Goal: Task Accomplishment & Management: Complete application form

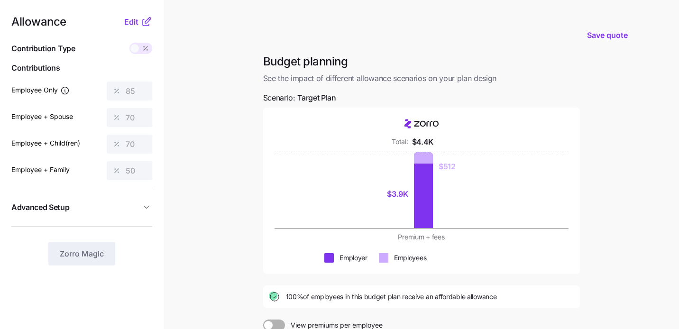
scroll to position [3, 0]
click at [428, 183] on div at bounding box center [423, 190] width 19 height 76
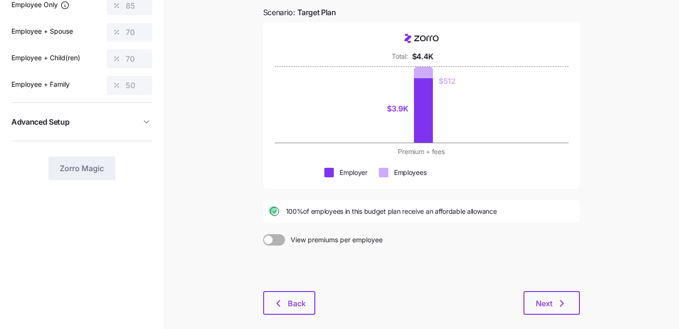
scroll to position [93, 0]
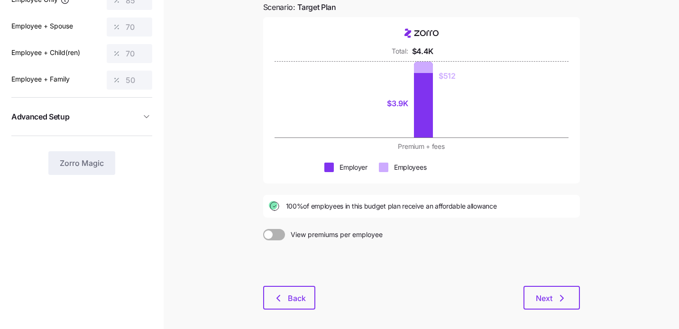
click at [271, 234] on span at bounding box center [268, 234] width 9 height 9
click at [263, 229] on input "View premiums per employee" at bounding box center [263, 229] width 0 height 0
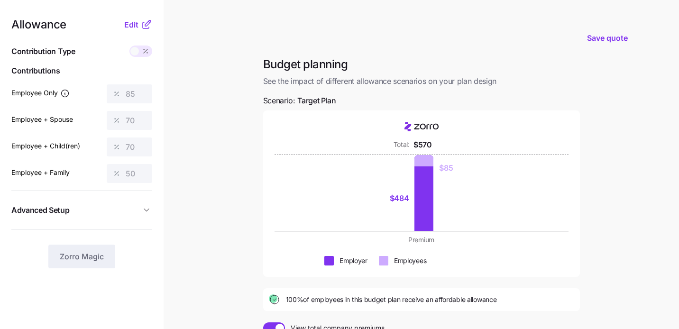
scroll to position [128, 0]
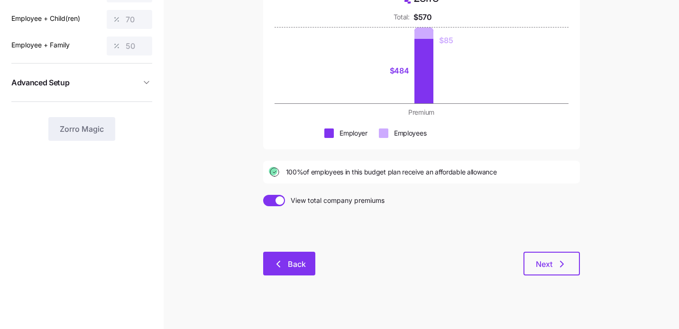
click at [294, 271] on button "Back" at bounding box center [289, 264] width 52 height 24
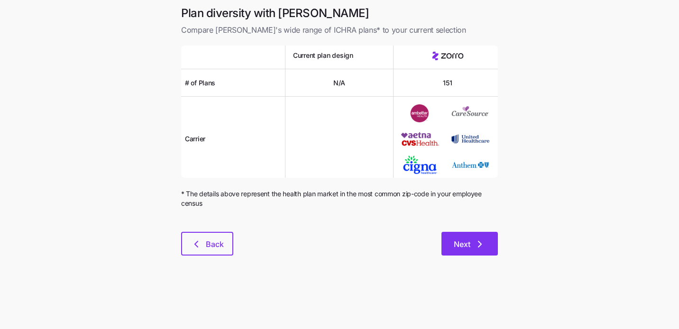
click at [468, 244] on span "Next" at bounding box center [462, 243] width 17 height 11
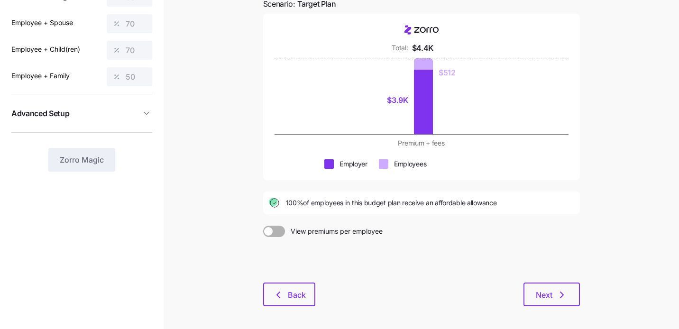
scroll to position [135, 0]
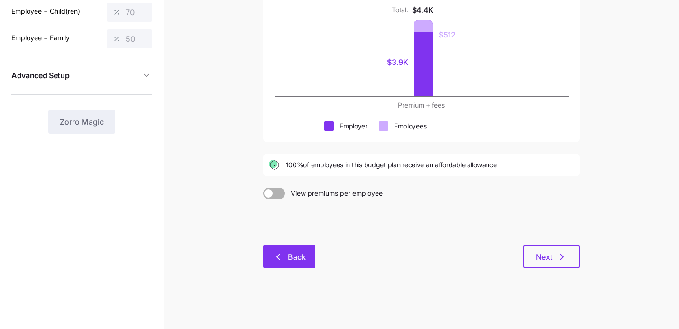
click at [298, 265] on button "Back" at bounding box center [289, 257] width 52 height 24
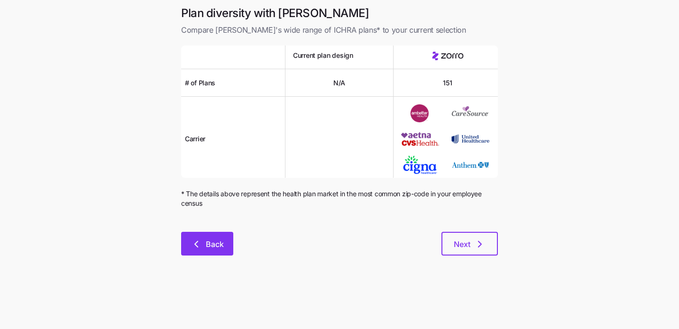
click at [205, 236] on button "Back" at bounding box center [207, 244] width 52 height 24
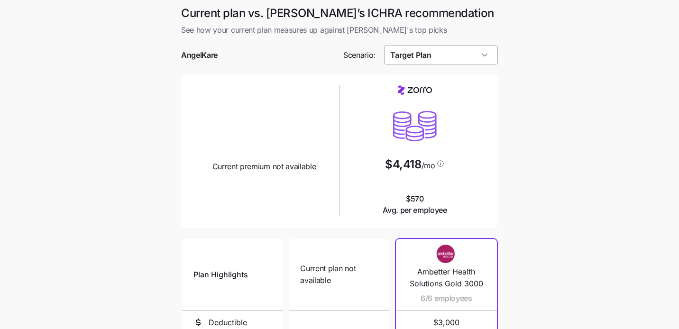
click at [426, 55] on input "Target Plan" at bounding box center [441, 55] width 114 height 19
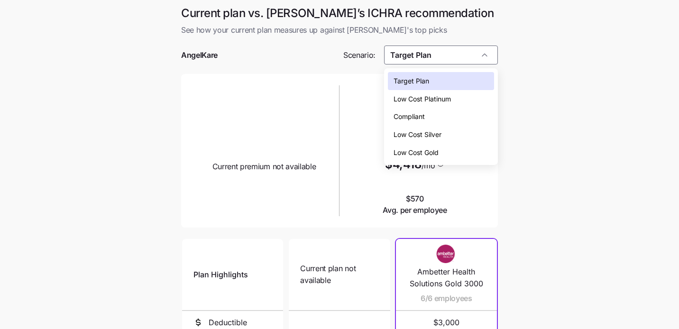
click at [422, 134] on span "Low Cost Silver" at bounding box center [417, 134] width 48 height 10
type input "Low Cost Silver"
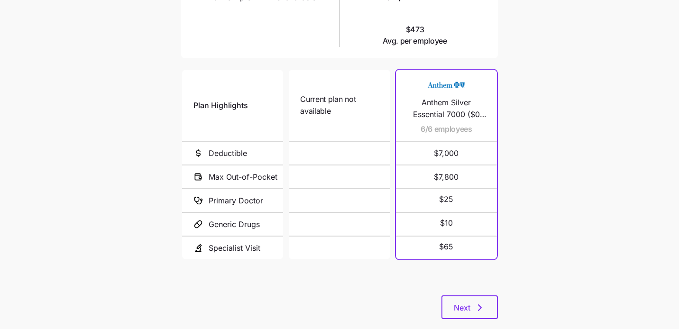
scroll to position [188, 0]
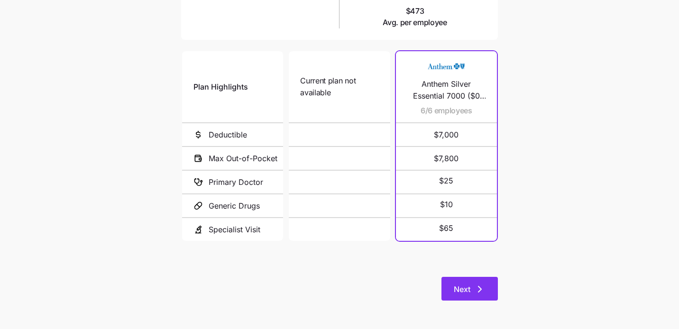
click at [480, 287] on icon "button" at bounding box center [479, 288] width 11 height 11
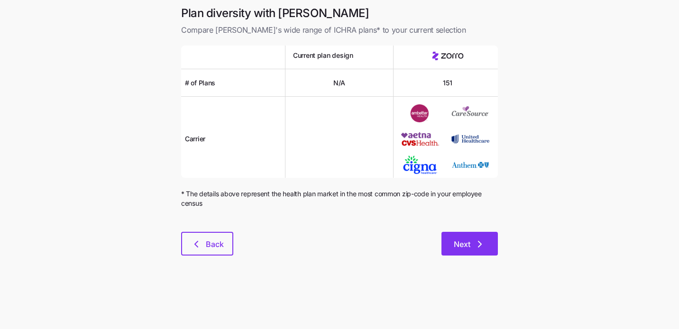
click at [461, 249] on span "Next" at bounding box center [462, 243] width 17 height 11
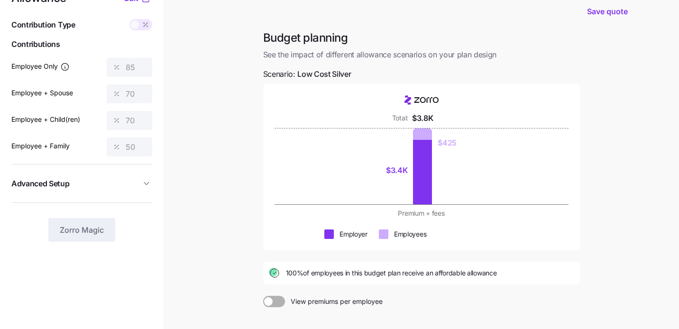
scroll to position [27, 0]
click at [271, 303] on div at bounding box center [274, 300] width 22 height 11
click at [263, 295] on input "View premiums per employee" at bounding box center [263, 295] width 0 height 0
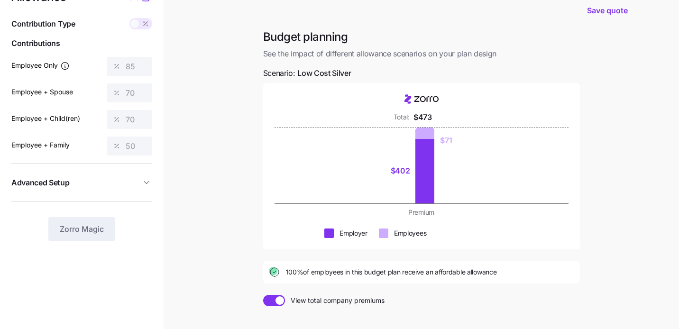
scroll to position [0, 0]
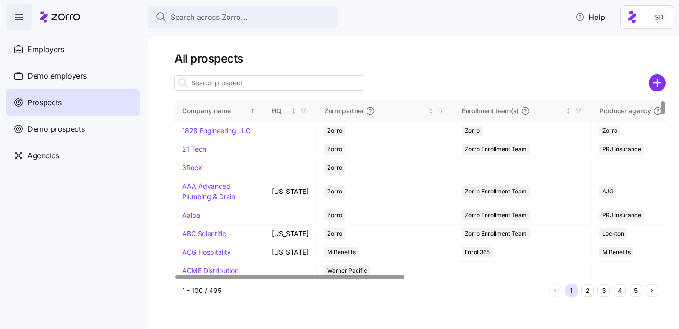
click at [214, 82] on input at bounding box center [269, 82] width 190 height 15
click at [208, 86] on input "angelk" at bounding box center [269, 82] width 190 height 15
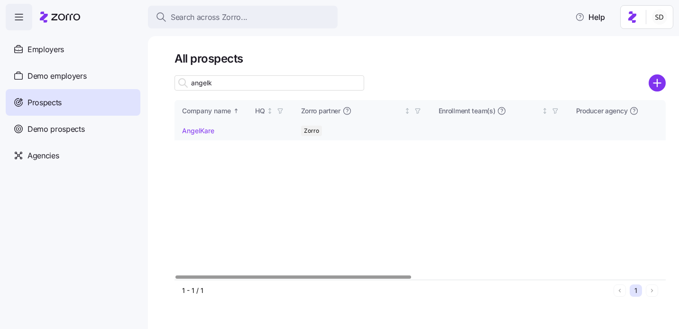
type input "angelk"
click at [188, 132] on link "AngelKare" at bounding box center [198, 131] width 32 height 8
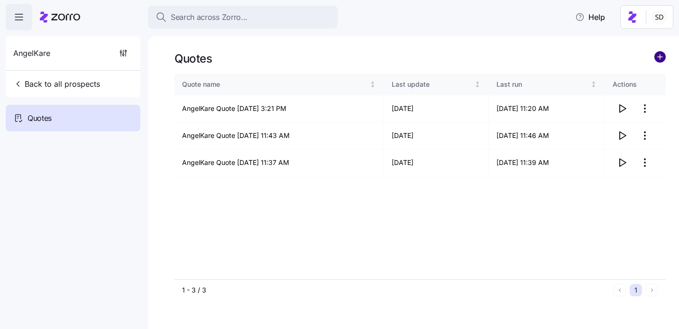
click at [660, 58] on circle "add icon" at bounding box center [660, 57] width 10 height 10
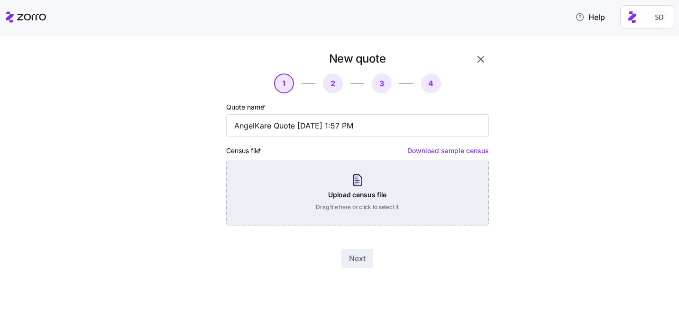
click at [409, 175] on div "Upload census file Drag file here or click to select it" at bounding box center [357, 193] width 263 height 66
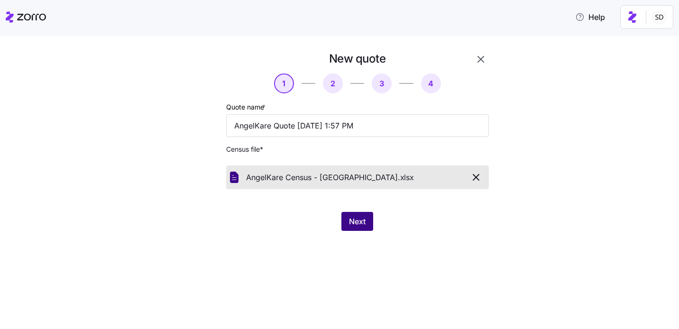
click at [358, 216] on button "Next" at bounding box center [357, 221] width 32 height 19
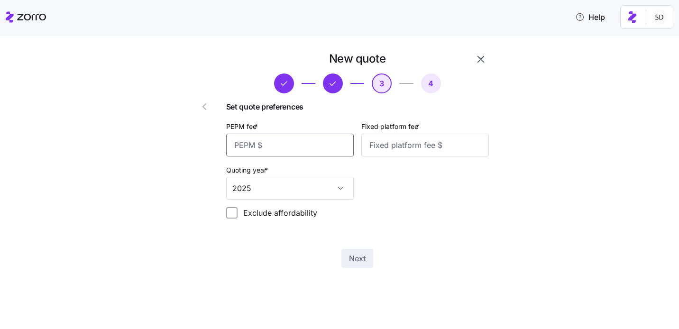
click at [279, 136] on input "PEPM fee *" at bounding box center [290, 145] width 128 height 23
type input "50"
click at [400, 144] on input "Fixed platform fee *" at bounding box center [425, 145] width 128 height 23
type input "100"
click at [419, 265] on div "Next" at bounding box center [357, 258] width 263 height 19
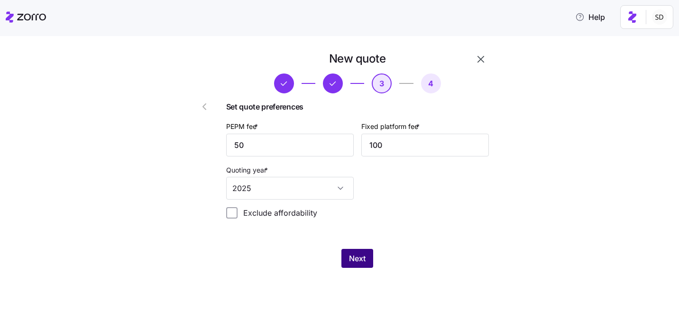
click at [362, 262] on span "Next" at bounding box center [357, 258] width 17 height 11
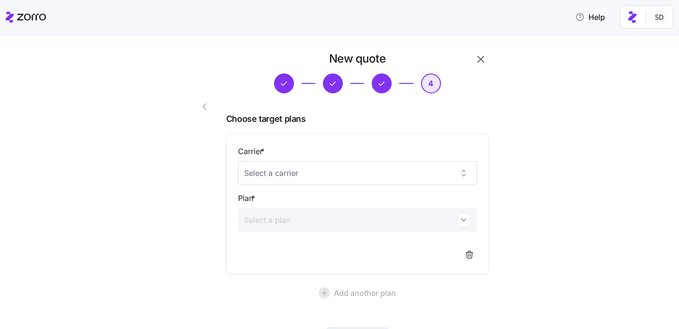
scroll to position [79, 0]
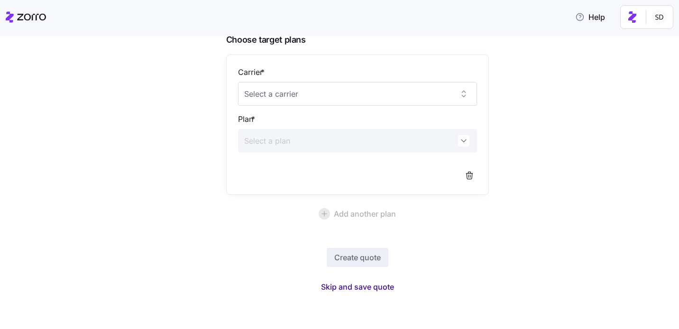
click at [356, 287] on span "Skip and save quote" at bounding box center [357, 286] width 73 height 11
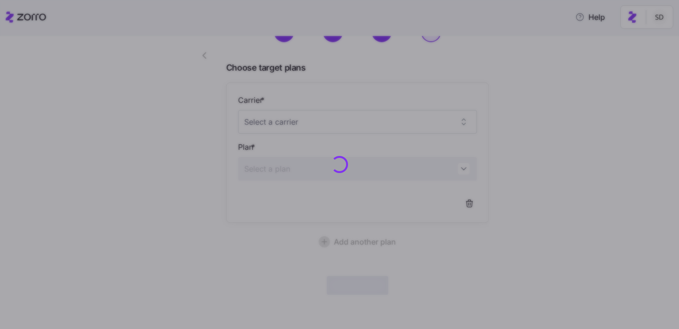
scroll to position [51, 0]
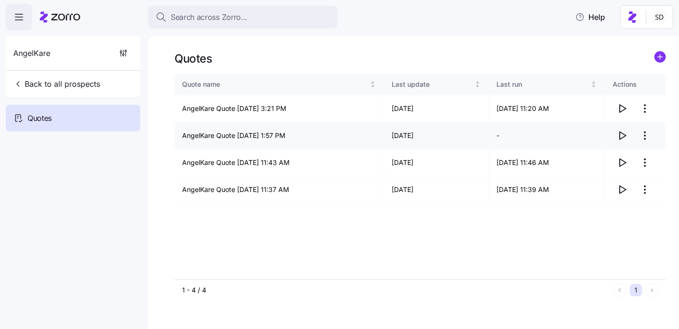
click at [621, 134] on icon "button" at bounding box center [621, 135] width 11 height 11
click at [665, 55] on circle "add icon" at bounding box center [660, 57] width 10 height 10
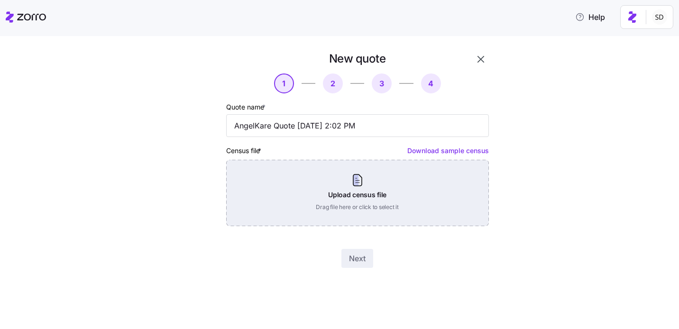
click at [425, 202] on div "Upload census file Drag file here or click to select it" at bounding box center [357, 193] width 263 height 66
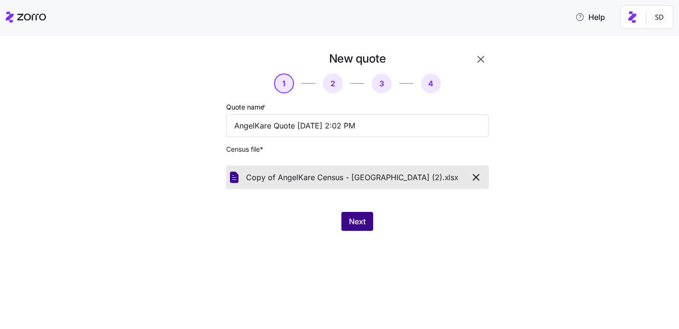
click at [353, 222] on span "Next" at bounding box center [357, 221] width 17 height 11
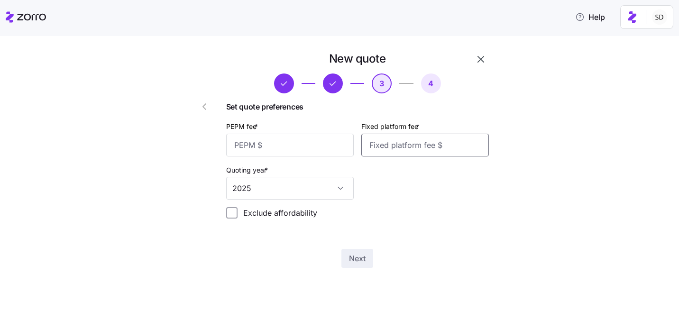
click at [400, 142] on input "Fixed platform fee *" at bounding box center [425, 145] width 128 height 23
type input "1000"
click at [399, 224] on div "Set quote preferences PEPM fee * Fixed platform fee * 1000 Quoting year * 2025 …" at bounding box center [357, 163] width 263 height 125
click at [298, 149] on input "PEPM fee *" at bounding box center [290, 145] width 128 height 23
type input "0"
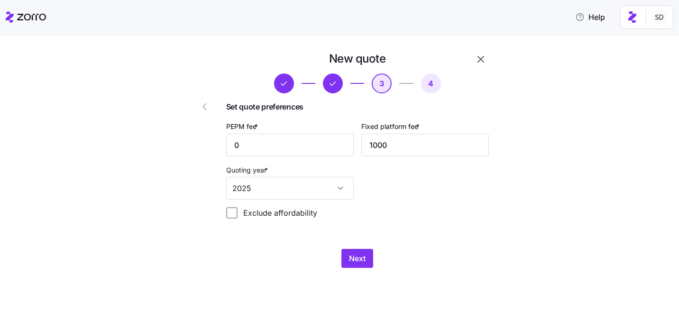
click at [380, 185] on div "PEPM fee * 0 Fixed platform fee * 1000 Quoting year * 2025" at bounding box center [357, 160] width 270 height 87
click at [357, 260] on span "Next" at bounding box center [357, 258] width 17 height 11
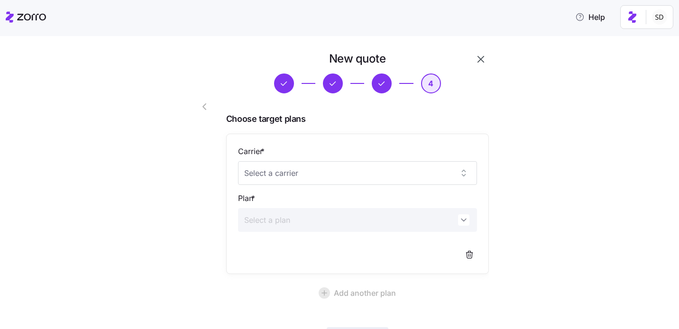
scroll to position [79, 0]
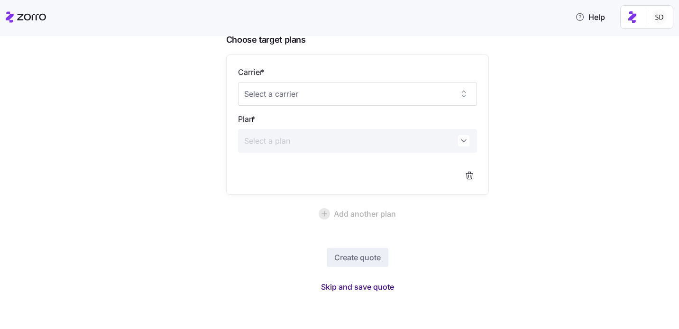
click at [359, 286] on span "Skip and save quote" at bounding box center [357, 286] width 73 height 11
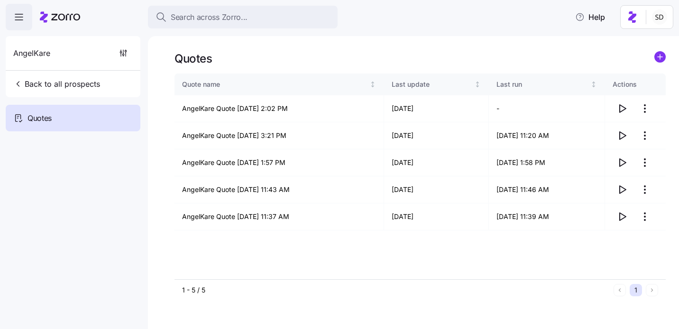
click at [446, 287] on div "1 - 5 / 5" at bounding box center [396, 289] width 428 height 9
click at [621, 108] on icon "button" at bounding box center [621, 108] width 11 height 11
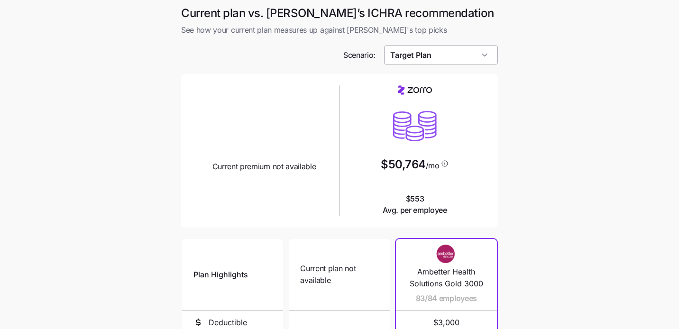
click at [473, 61] on input "Target Plan" at bounding box center [441, 55] width 114 height 19
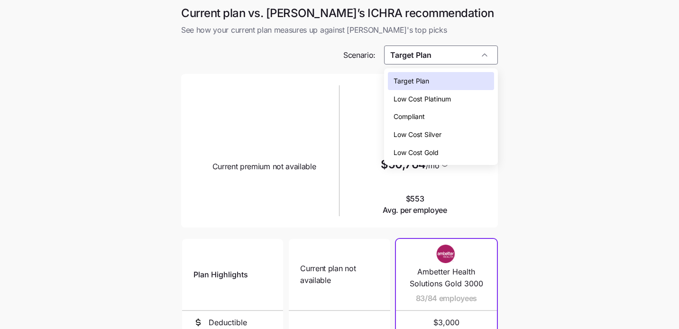
click at [454, 133] on div "Low Cost Silver" at bounding box center [441, 135] width 107 height 18
type input "Low Cost Silver"
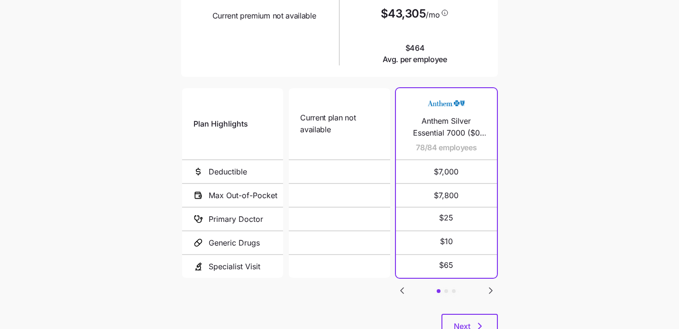
scroll to position [188, 0]
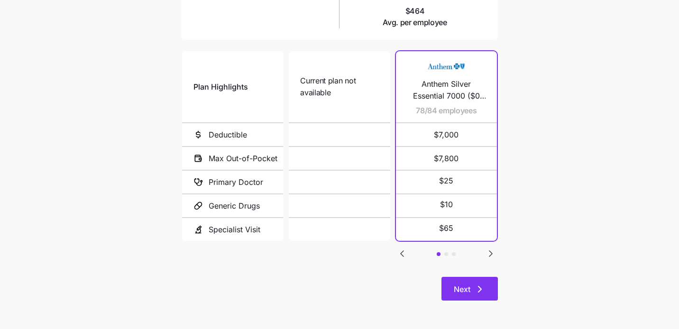
click at [460, 290] on span "Next" at bounding box center [462, 288] width 17 height 11
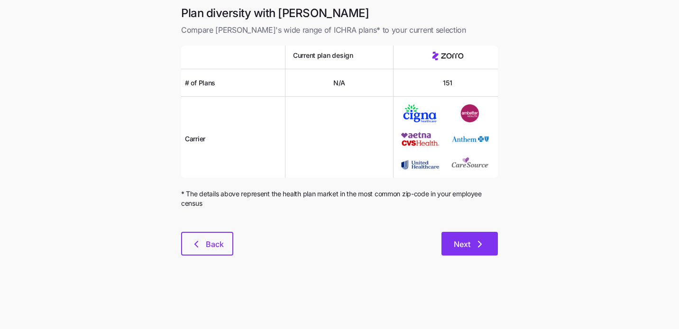
click at [470, 240] on span "Next" at bounding box center [470, 243] width 32 height 11
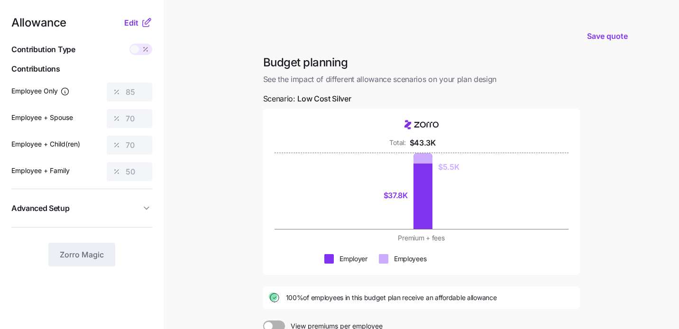
scroll to position [2, 0]
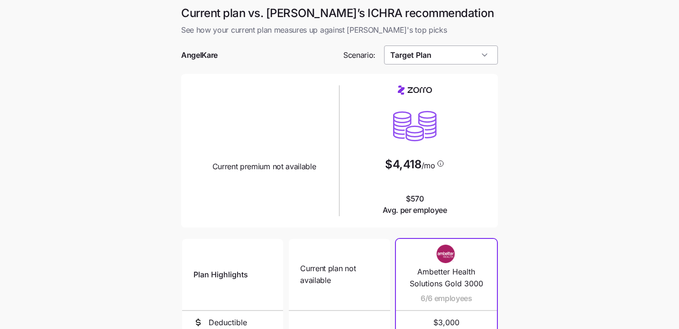
click at [453, 58] on input "Target Plan" at bounding box center [441, 55] width 114 height 19
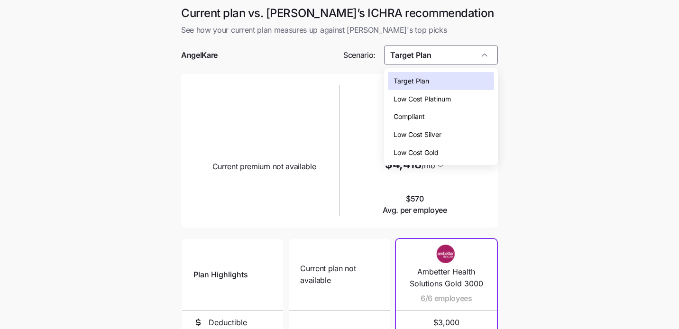
click at [441, 131] on span "Low Cost Silver" at bounding box center [417, 134] width 48 height 10
type input "Low Cost Silver"
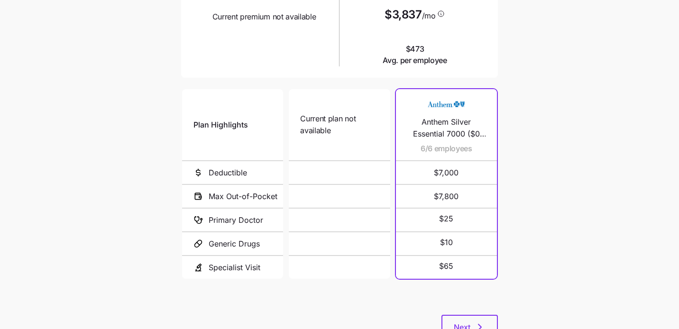
scroll to position [188, 0]
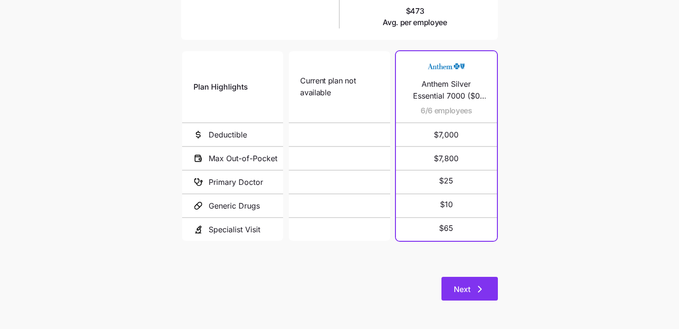
click at [460, 288] on span "Next" at bounding box center [462, 288] width 17 height 11
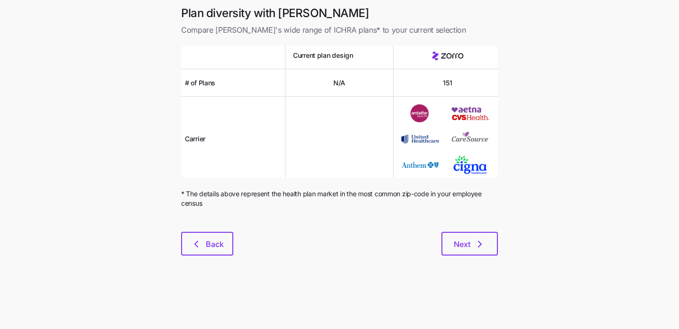
click at [467, 256] on div "Plan diversity with Zorro Compare Zorro's wide range of ICHRA plans* to your cu…" at bounding box center [339, 136] width 332 height 261
click at [467, 248] on span "Next" at bounding box center [462, 243] width 17 height 11
